Goal: Task Accomplishment & Management: Use online tool/utility

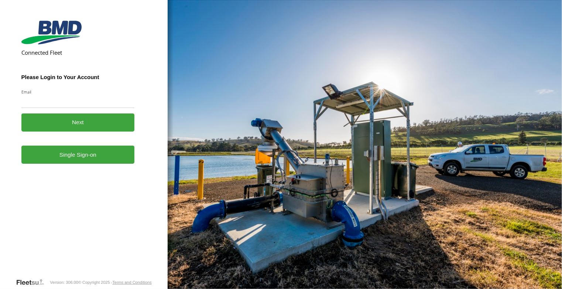
type input "**********"
click at [82, 120] on button "Next" at bounding box center [77, 122] width 113 height 18
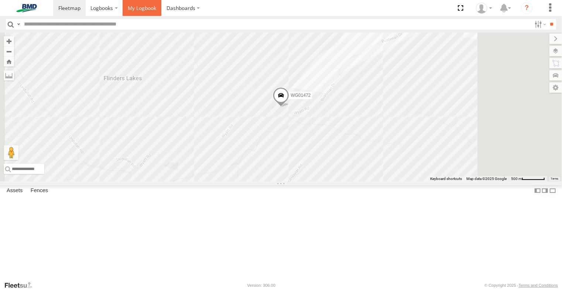
click at [142, 7] on span at bounding box center [142, 7] width 28 height 7
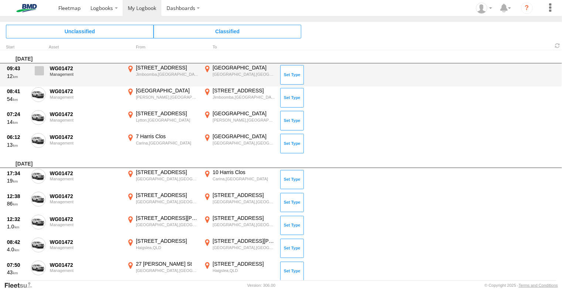
click at [38, 72] on span at bounding box center [39, 70] width 9 height 9
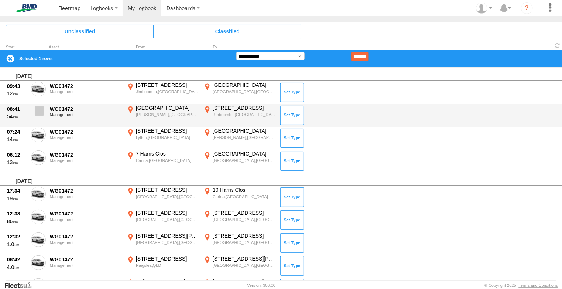
click at [40, 110] on span at bounding box center [39, 110] width 9 height 9
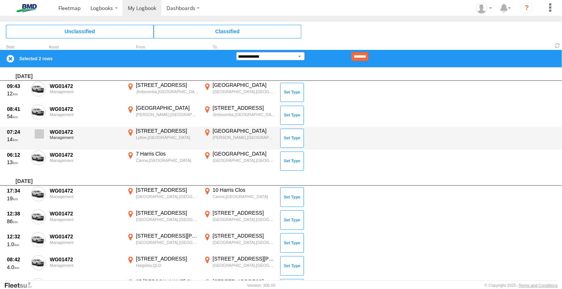
click at [38, 134] on span at bounding box center [39, 133] width 9 height 9
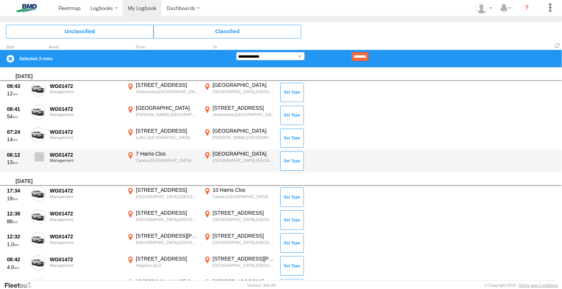
click at [40, 156] on span at bounding box center [39, 156] width 9 height 9
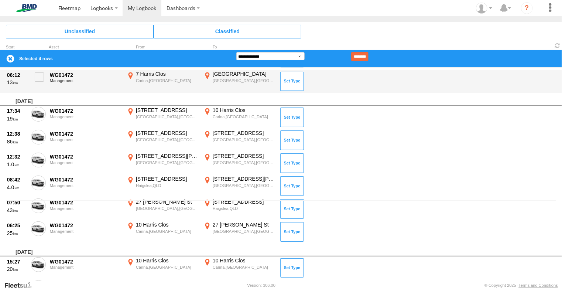
scroll to position [74, 0]
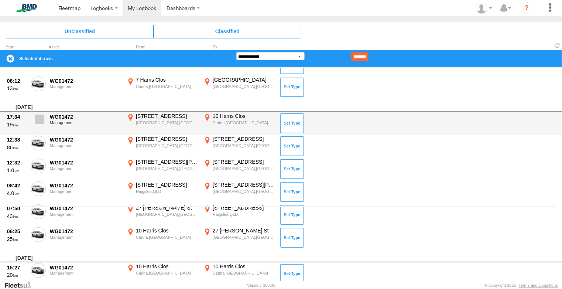
click at [39, 121] on span at bounding box center [39, 119] width 9 height 9
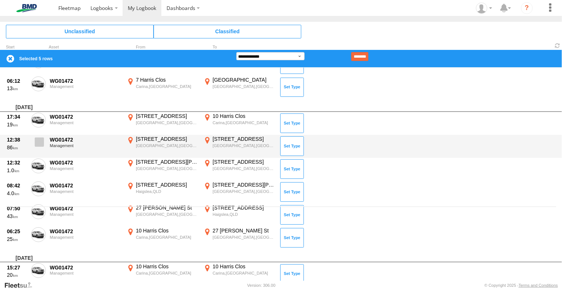
click at [37, 143] on span at bounding box center [39, 141] width 9 height 9
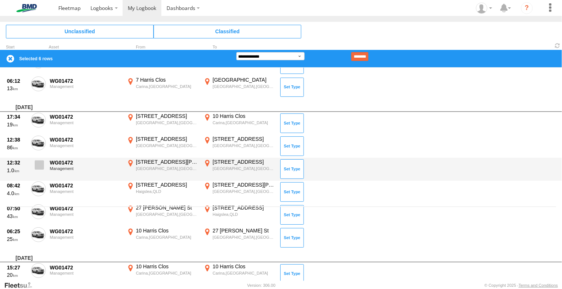
click at [37, 163] on span at bounding box center [39, 164] width 9 height 9
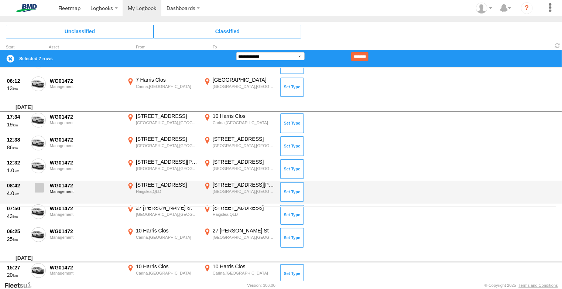
click at [37, 185] on span at bounding box center [39, 187] width 9 height 9
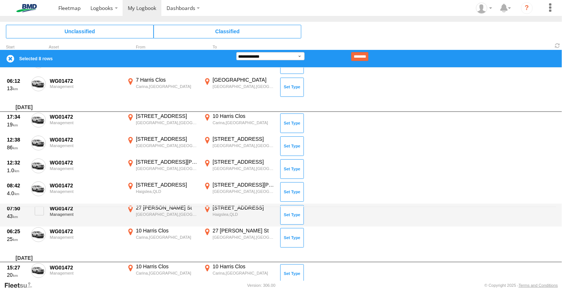
drag, startPoint x: 38, startPoint y: 208, endPoint x: 40, endPoint y: 224, distance: 16.0
click at [38, 208] on span at bounding box center [39, 210] width 9 height 9
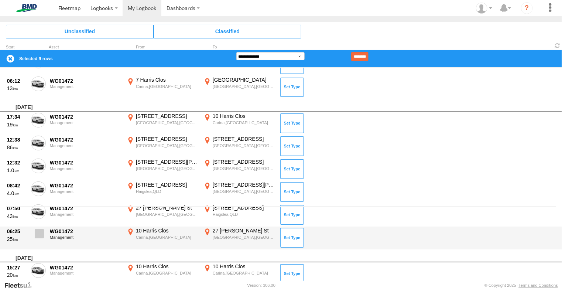
click at [41, 237] on span at bounding box center [39, 233] width 9 height 9
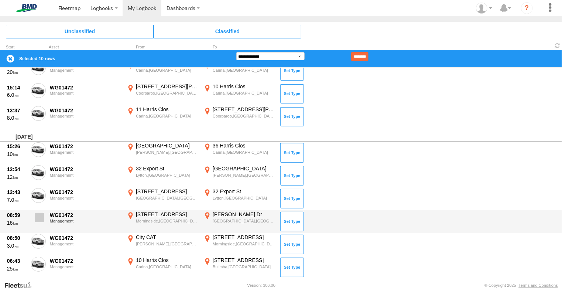
scroll to position [296, 0]
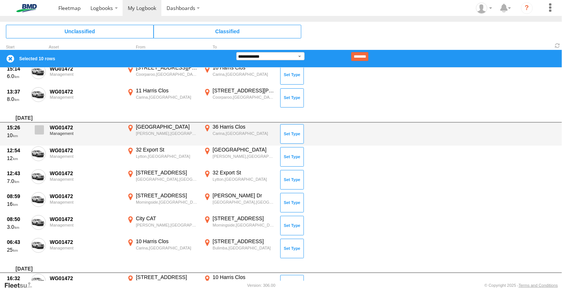
click at [38, 129] on span at bounding box center [39, 129] width 9 height 9
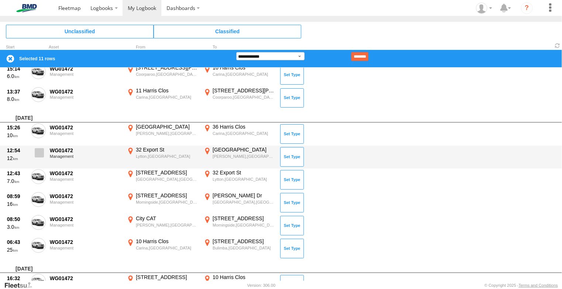
click at [40, 151] on span at bounding box center [39, 152] width 9 height 9
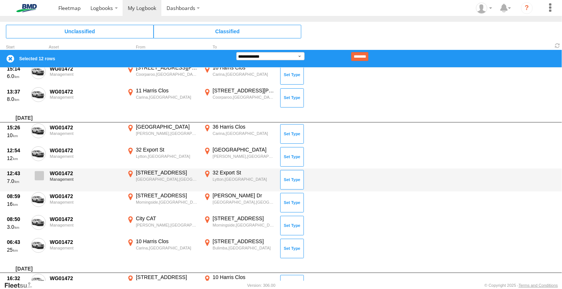
drag, startPoint x: 39, startPoint y: 171, endPoint x: 39, endPoint y: 178, distance: 6.7
click at [39, 172] on span at bounding box center [39, 175] width 9 height 9
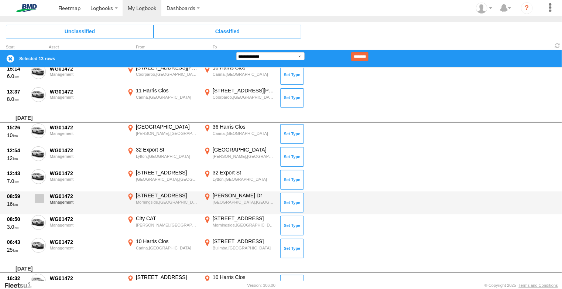
click at [38, 196] on span at bounding box center [39, 198] width 9 height 9
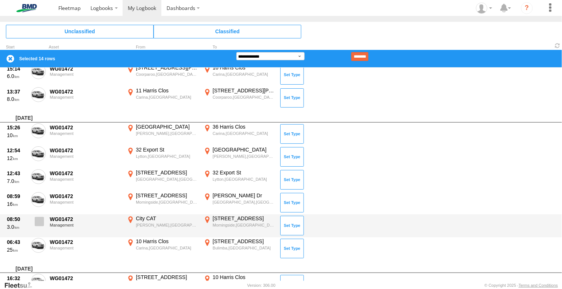
click at [38, 221] on span at bounding box center [39, 221] width 9 height 9
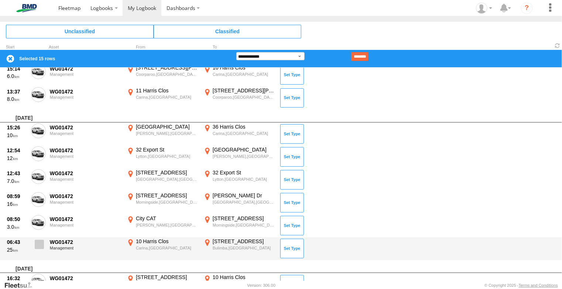
click at [40, 244] on span at bounding box center [39, 244] width 9 height 9
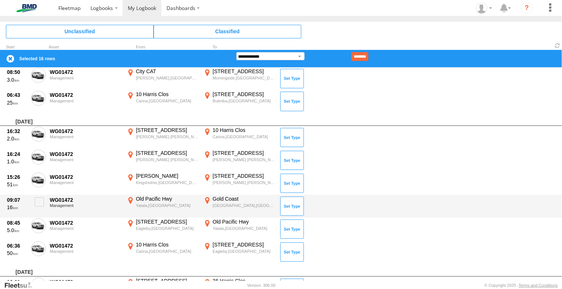
scroll to position [443, 0]
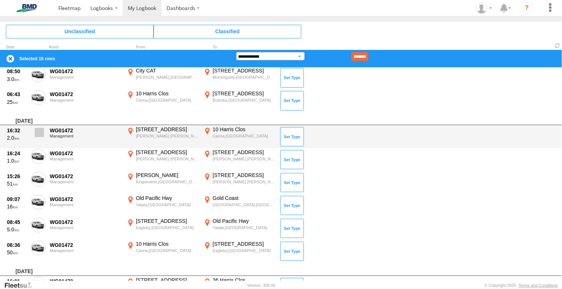
click at [38, 131] on span at bounding box center [39, 132] width 9 height 9
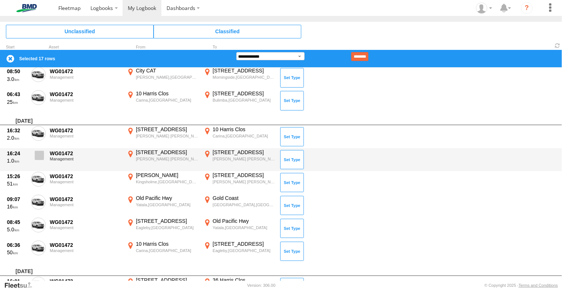
click at [39, 156] on span at bounding box center [39, 155] width 9 height 9
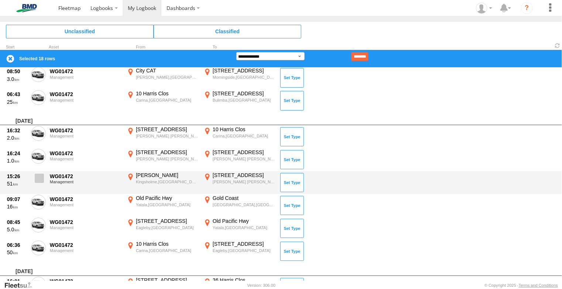
click at [38, 179] on span at bounding box center [39, 178] width 9 height 9
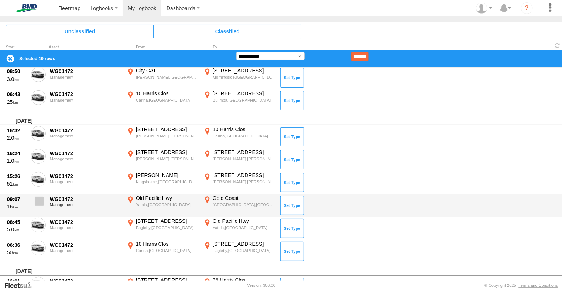
click at [40, 205] on label at bounding box center [38, 203] width 15 height 17
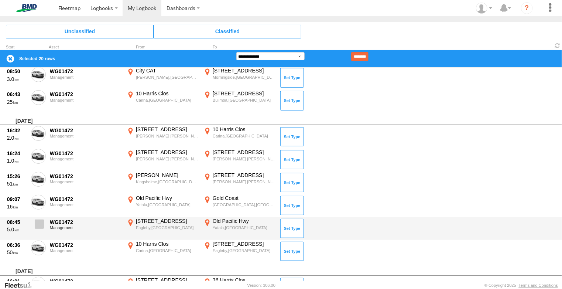
drag, startPoint x: 40, startPoint y: 221, endPoint x: 40, endPoint y: 228, distance: 7.1
click at [40, 222] on span at bounding box center [39, 224] width 9 height 9
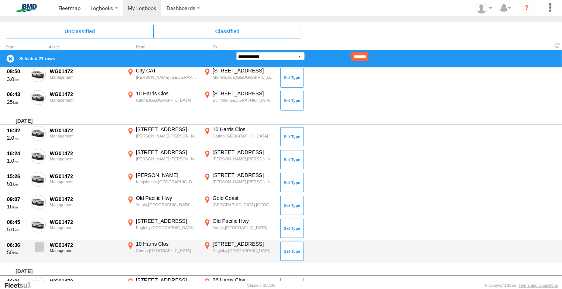
click at [40, 248] on span at bounding box center [39, 246] width 9 height 9
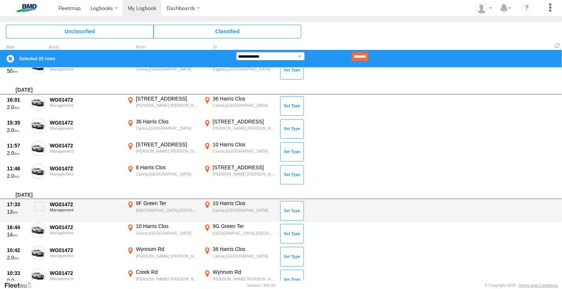
scroll to position [628, 0]
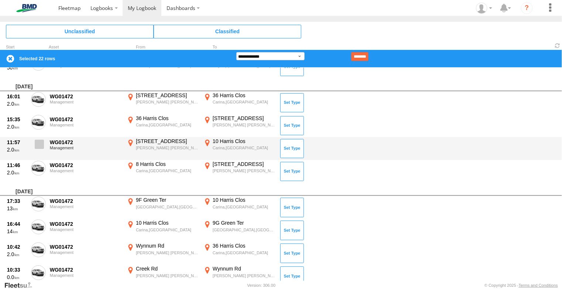
click at [40, 145] on span at bounding box center [39, 144] width 9 height 9
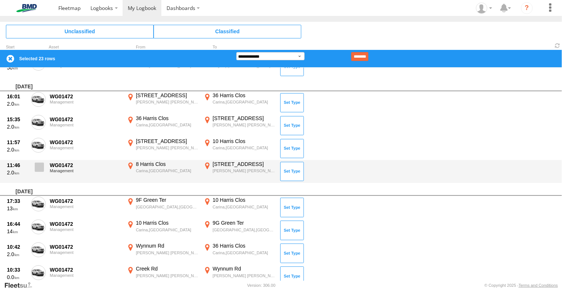
click at [39, 167] on span at bounding box center [39, 167] width 9 height 9
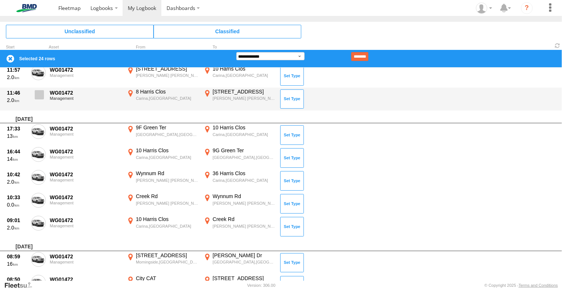
scroll to position [702, 0]
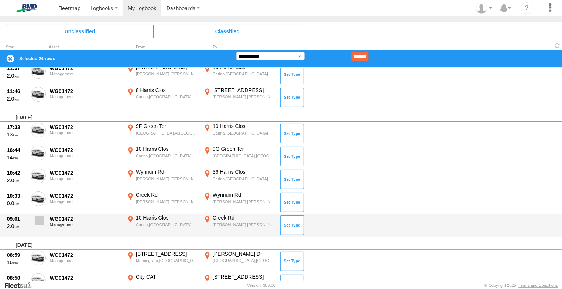
click at [40, 218] on span at bounding box center [39, 220] width 9 height 9
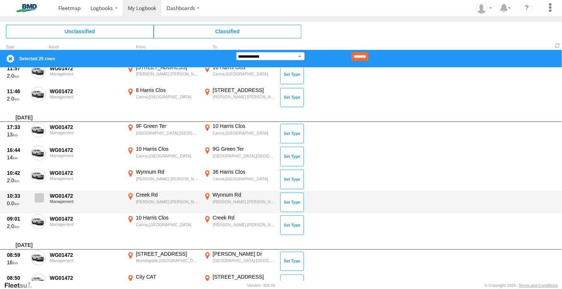
click at [37, 198] on span at bounding box center [39, 197] width 9 height 9
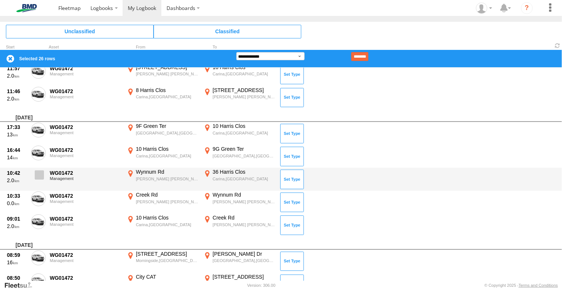
click at [40, 173] on span at bounding box center [39, 174] width 9 height 9
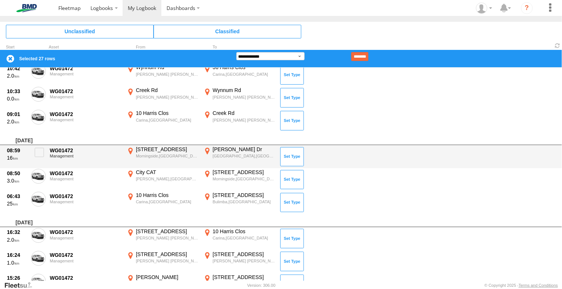
scroll to position [813, 0]
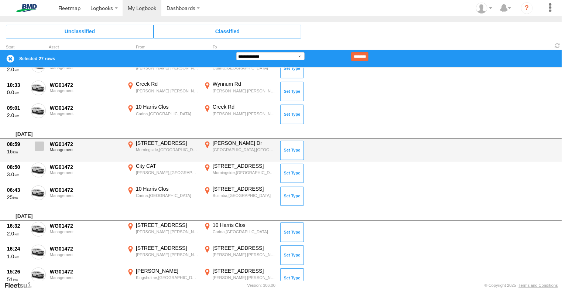
click at [41, 144] on span at bounding box center [39, 146] width 9 height 9
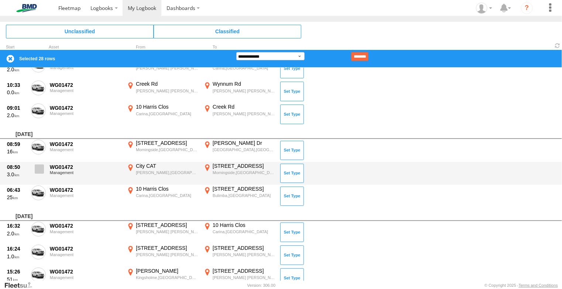
click at [40, 169] on span at bounding box center [39, 168] width 9 height 9
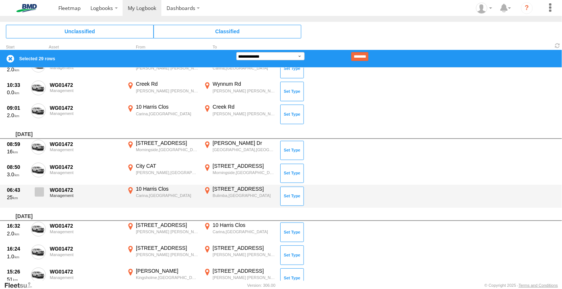
click at [38, 191] on span at bounding box center [39, 191] width 9 height 9
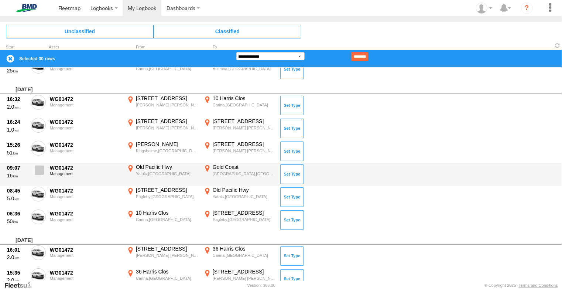
scroll to position [924, 0]
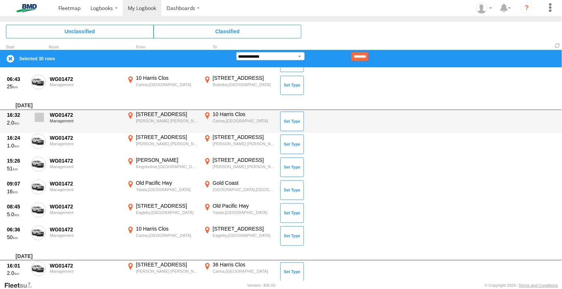
click at [41, 117] on span at bounding box center [39, 117] width 9 height 9
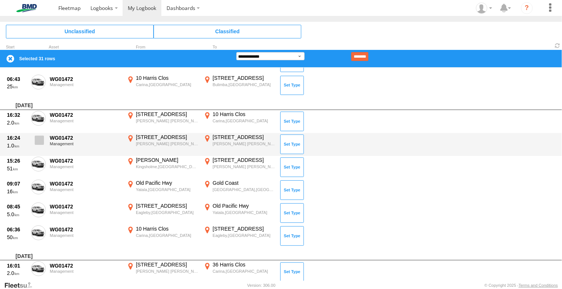
click at [39, 139] on span at bounding box center [39, 140] width 9 height 9
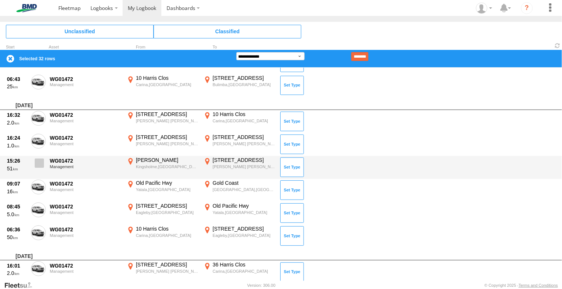
click at [36, 162] on span at bounding box center [39, 163] width 9 height 9
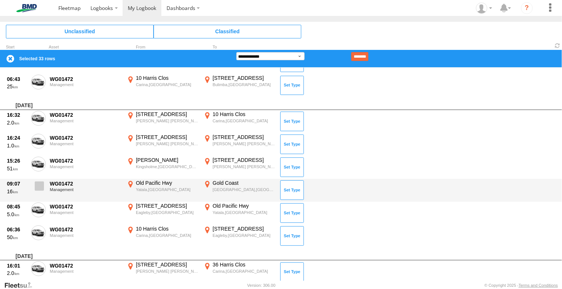
click at [42, 184] on span at bounding box center [39, 185] width 9 height 9
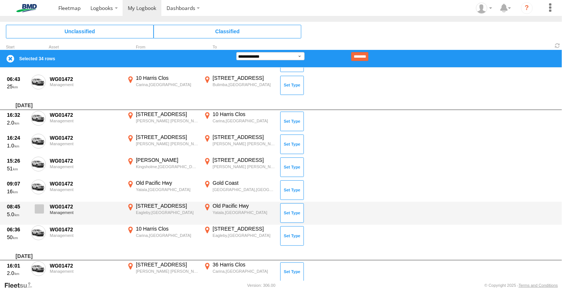
click at [40, 209] on span at bounding box center [39, 208] width 9 height 9
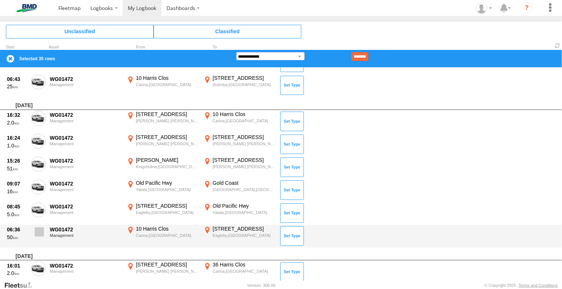
click at [40, 230] on span at bounding box center [39, 231] width 9 height 9
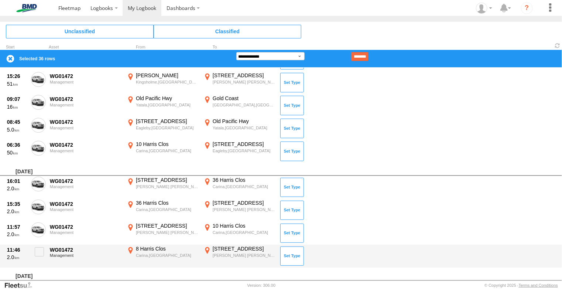
scroll to position [1035, 0]
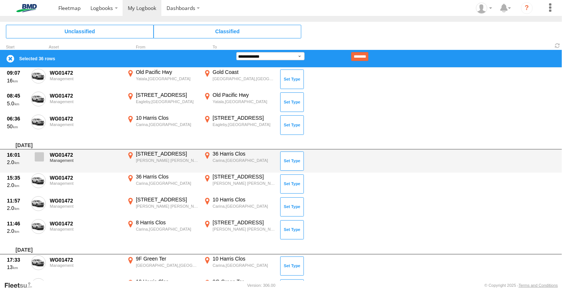
click at [37, 156] on span at bounding box center [39, 156] width 9 height 9
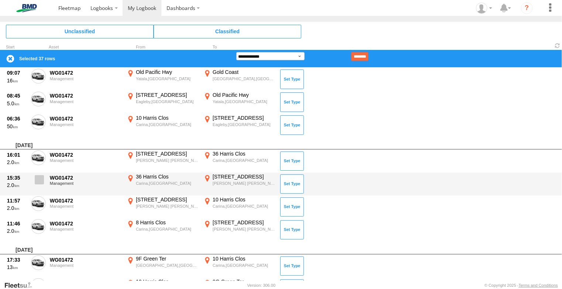
click at [37, 179] on span at bounding box center [39, 179] width 9 height 9
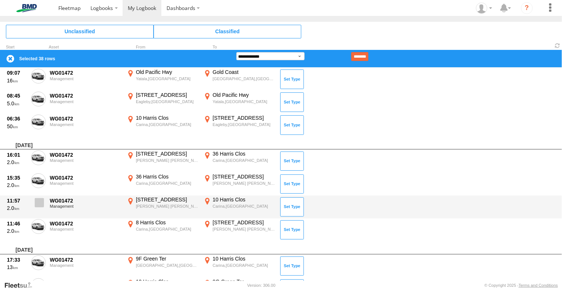
click at [40, 201] on span at bounding box center [39, 202] width 9 height 9
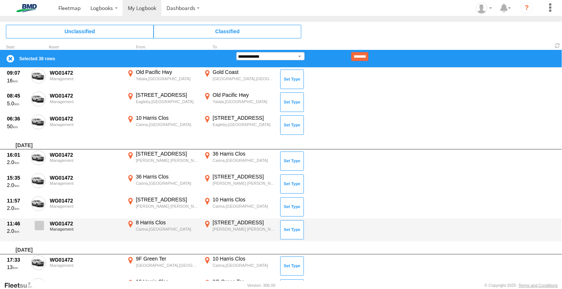
click at [41, 227] on span at bounding box center [39, 225] width 9 height 9
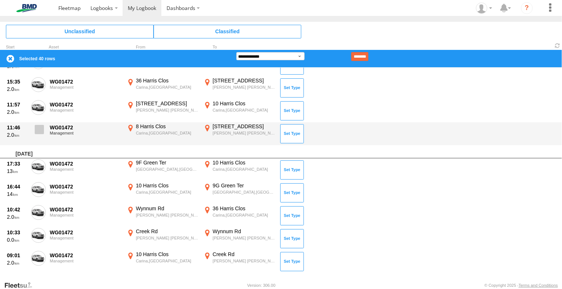
scroll to position [1146, 0]
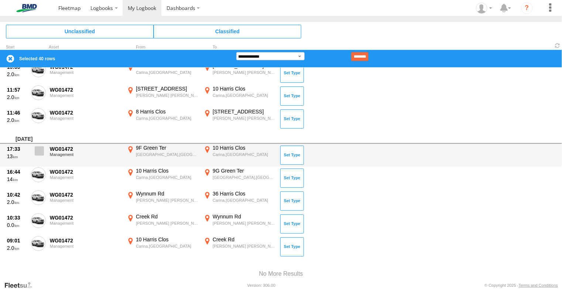
click at [42, 146] on span at bounding box center [39, 150] width 9 height 9
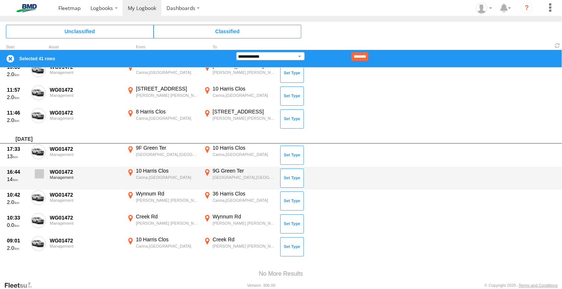
click at [40, 172] on span at bounding box center [39, 173] width 9 height 9
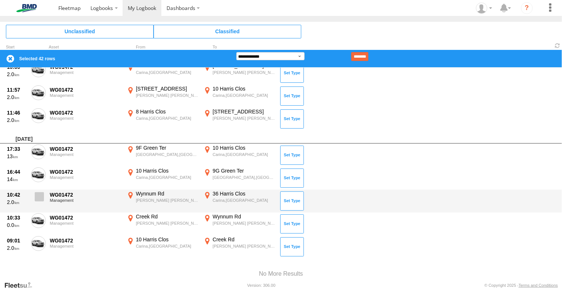
click at [37, 193] on span at bounding box center [39, 196] width 9 height 9
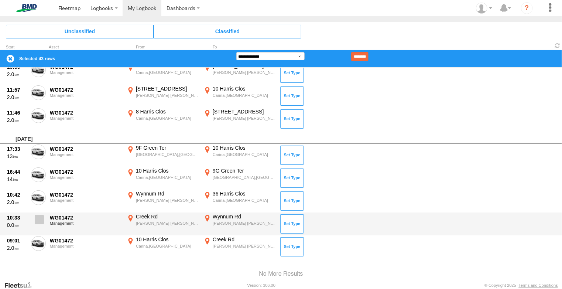
click at [40, 216] on span at bounding box center [39, 219] width 9 height 9
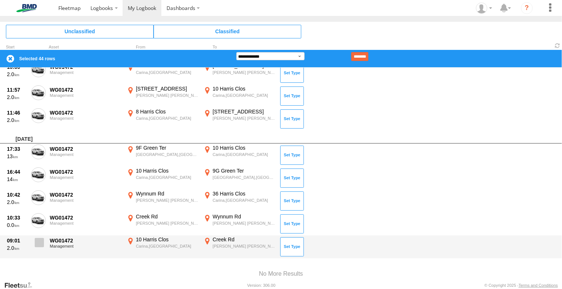
click at [37, 241] on span at bounding box center [39, 242] width 9 height 9
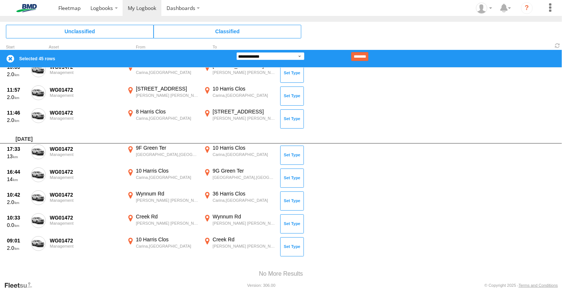
click at [298, 56] on select "**********" at bounding box center [271, 56] width 68 height 8
click at [237, 52] on select "**********" at bounding box center [271, 56] width 68 height 8
click at [369, 58] on input "********" at bounding box center [359, 56] width 17 height 9
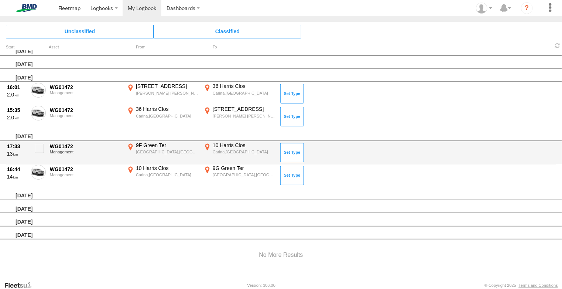
scroll to position [0, 0]
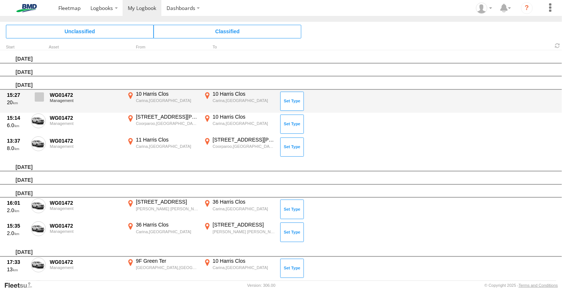
click at [37, 97] on span at bounding box center [39, 96] width 9 height 9
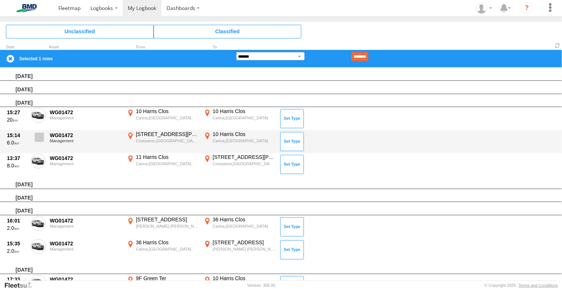
click at [37, 137] on span at bounding box center [39, 137] width 9 height 9
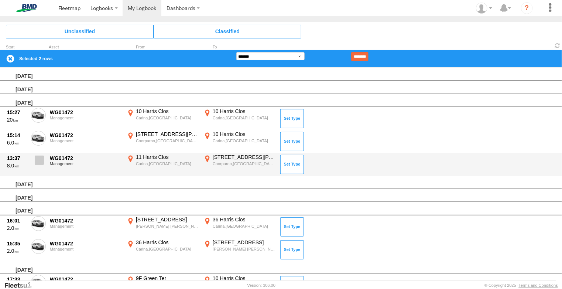
click at [36, 159] on span at bounding box center [39, 160] width 9 height 9
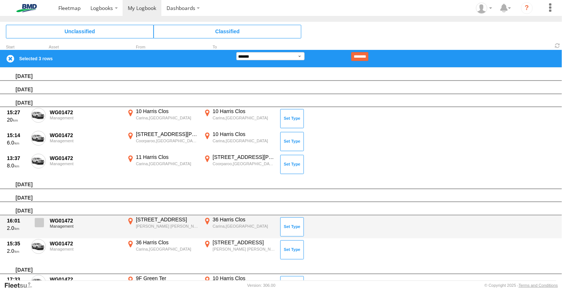
drag, startPoint x: 40, startPoint y: 219, endPoint x: 40, endPoint y: 227, distance: 7.8
click at [40, 220] on span at bounding box center [39, 222] width 9 height 9
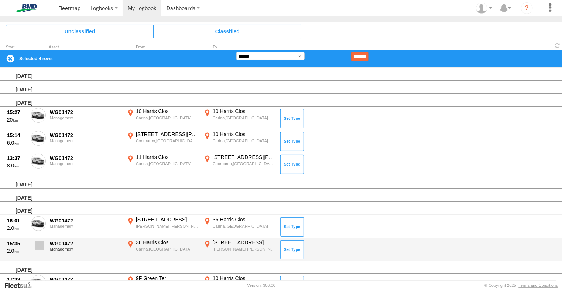
click at [38, 243] on span at bounding box center [39, 245] width 9 height 9
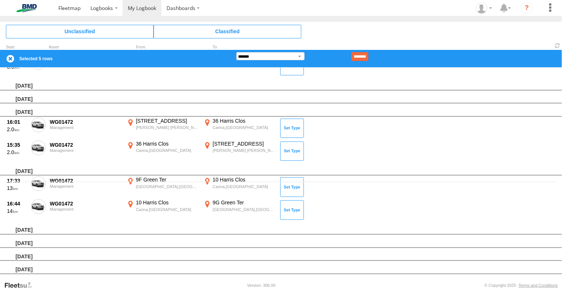
scroll to position [111, 0]
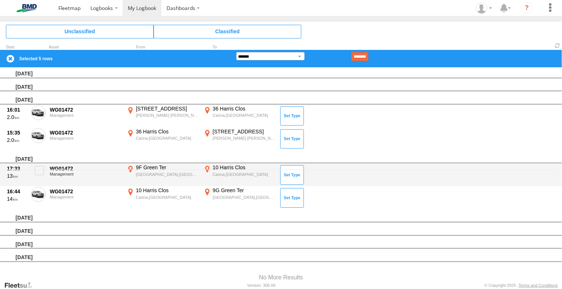
drag, startPoint x: 38, startPoint y: 169, endPoint x: 37, endPoint y: 184, distance: 14.5
click at [38, 172] on span at bounding box center [39, 170] width 9 height 9
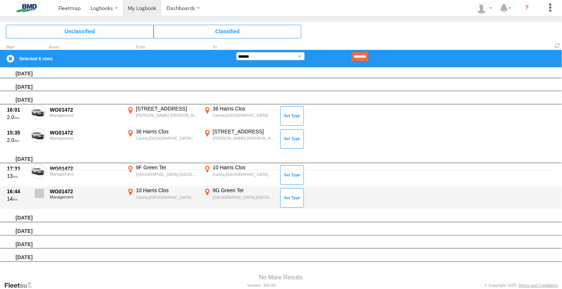
click at [37, 194] on span at bounding box center [39, 193] width 9 height 9
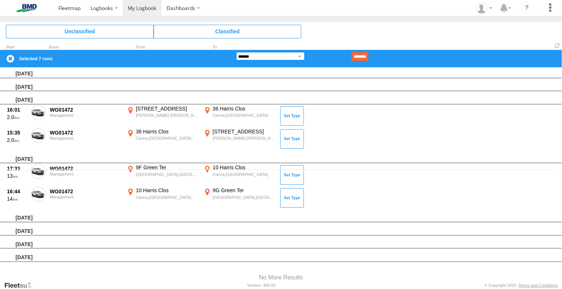
click at [301, 54] on select "**********" at bounding box center [271, 56] width 68 height 8
select select "**"
click at [237, 52] on select "**********" at bounding box center [271, 56] width 68 height 8
click at [369, 55] on input "********" at bounding box center [359, 56] width 17 height 9
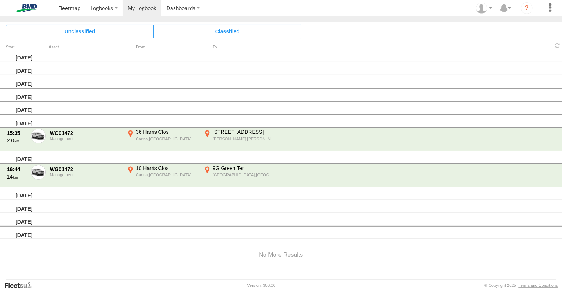
scroll to position [0, 0]
